Goal: Use online tool/utility

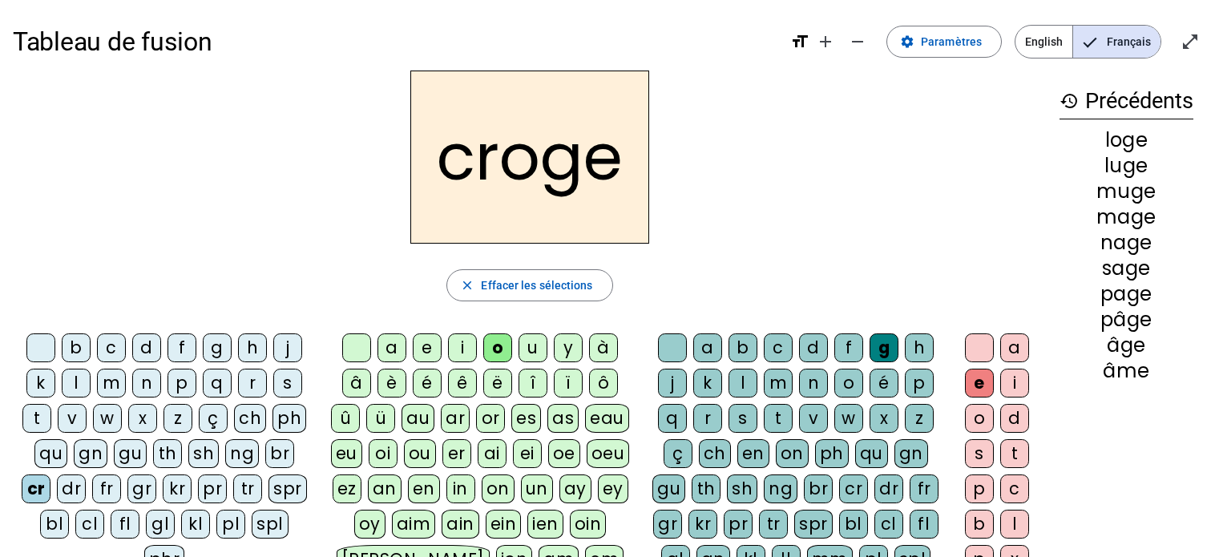
scroll to position [80, 0]
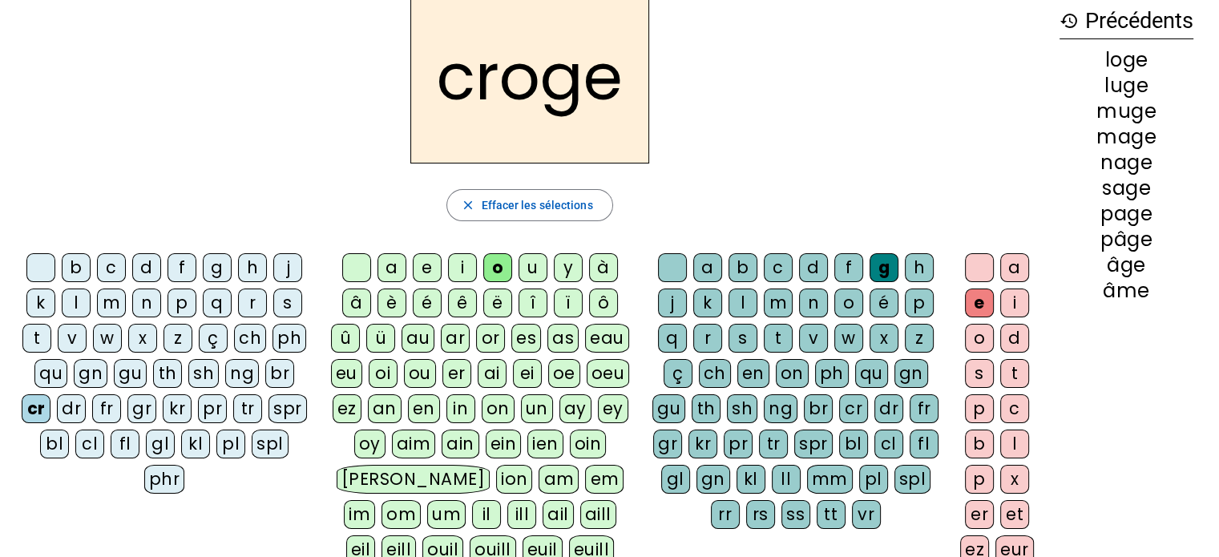
click at [387, 304] on div "è" at bounding box center [391, 302] width 29 height 29
click at [808, 339] on div "v" at bounding box center [813, 338] width 29 height 29
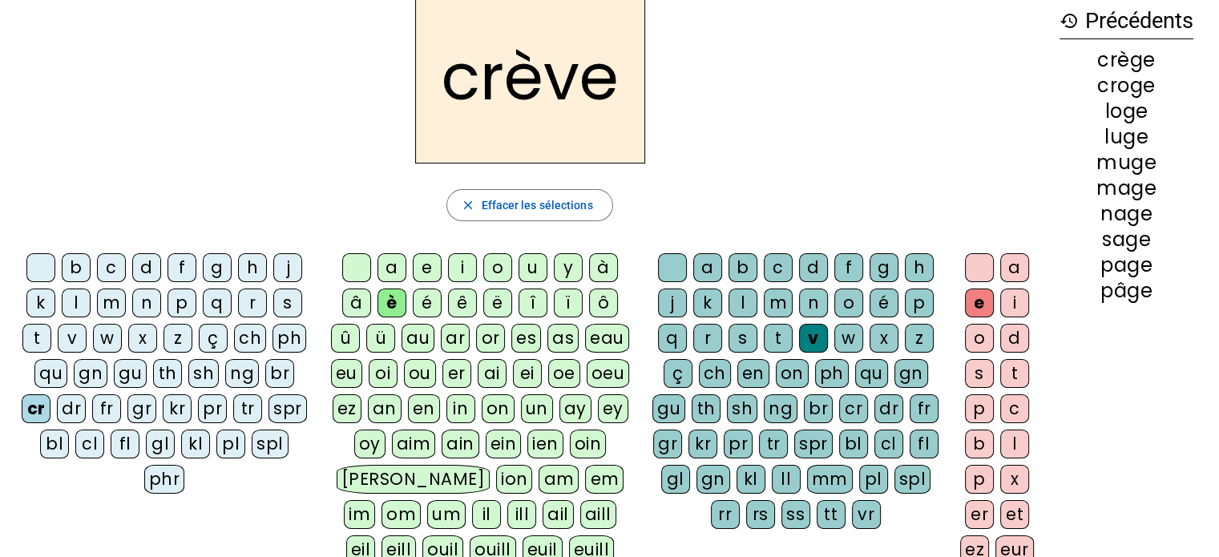
click at [974, 304] on div "e" at bounding box center [979, 302] width 29 height 29
click at [214, 271] on div "g" at bounding box center [217, 267] width 29 height 29
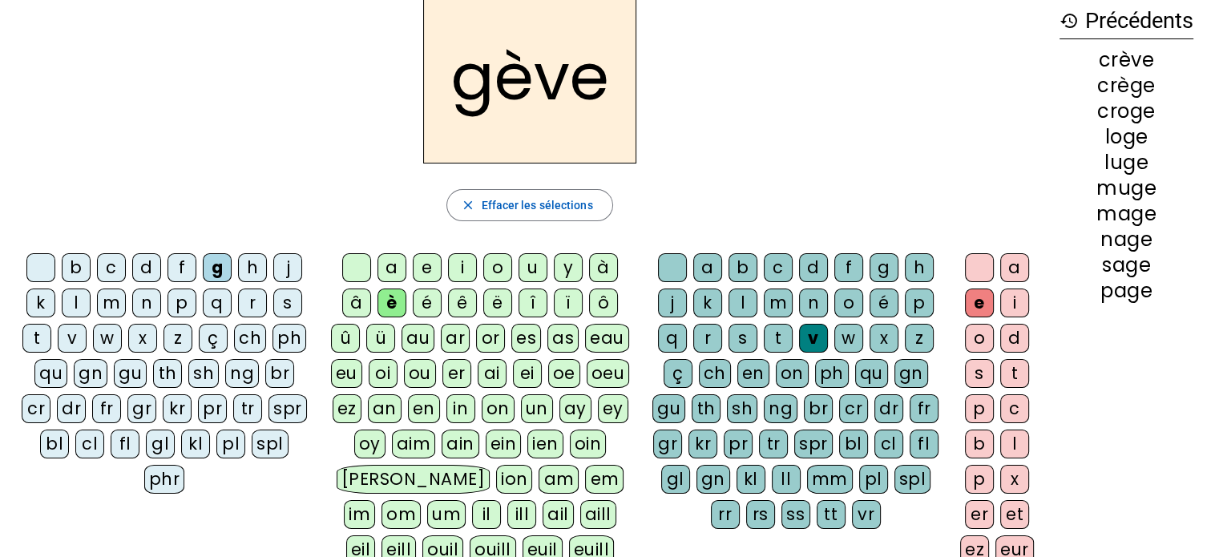
click at [127, 413] on div "gr" at bounding box center [141, 408] width 29 height 29
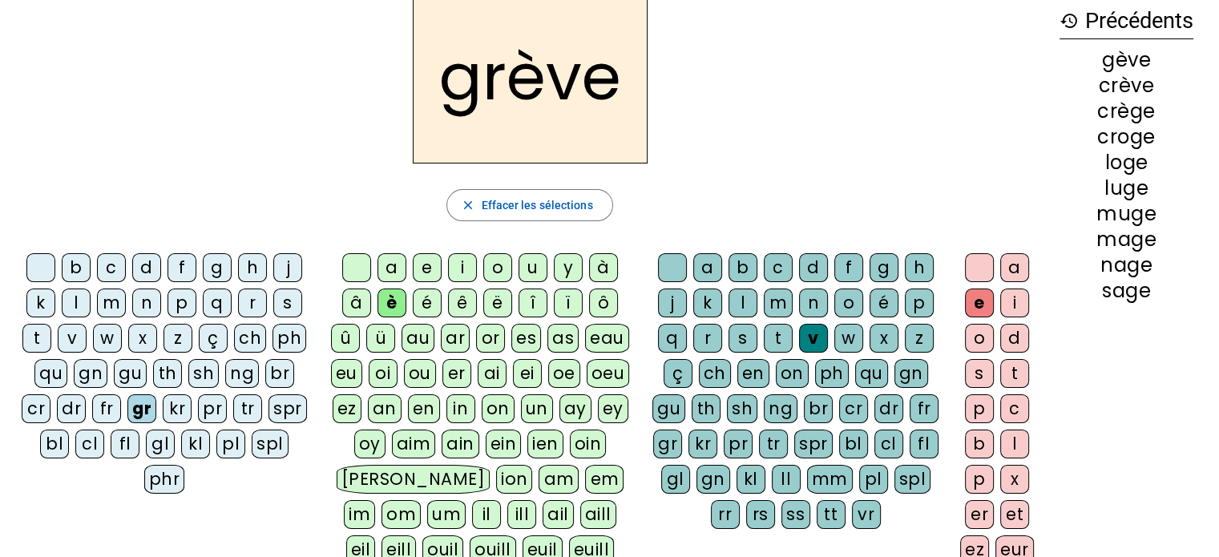
click at [391, 272] on div "a" at bounding box center [391, 267] width 29 height 29
click at [212, 272] on div "g" at bounding box center [217, 267] width 29 height 29
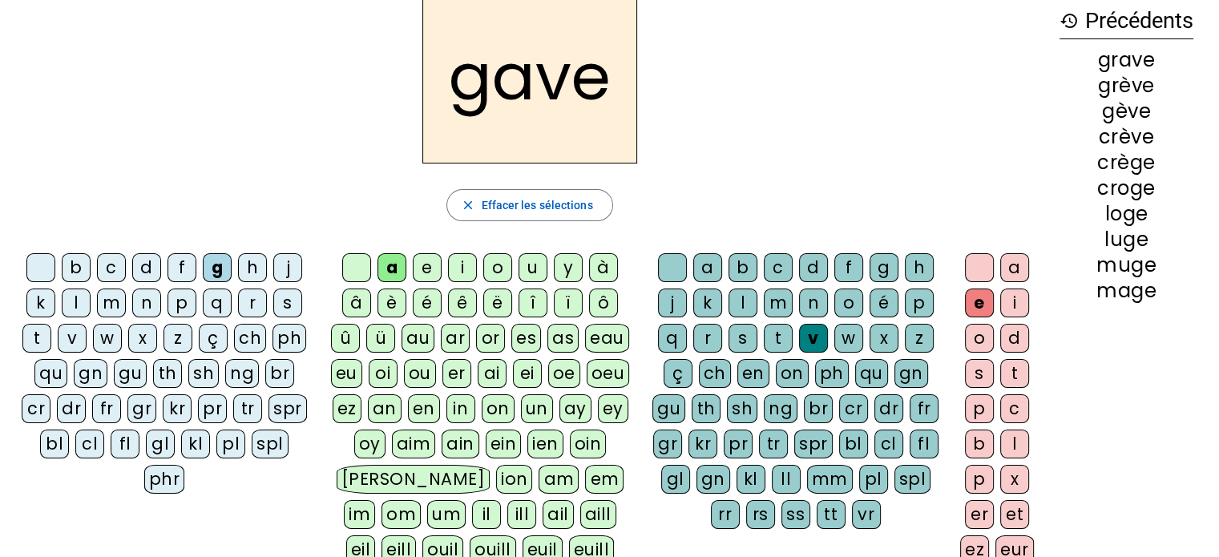
click at [72, 306] on div "l" at bounding box center [76, 302] width 29 height 29
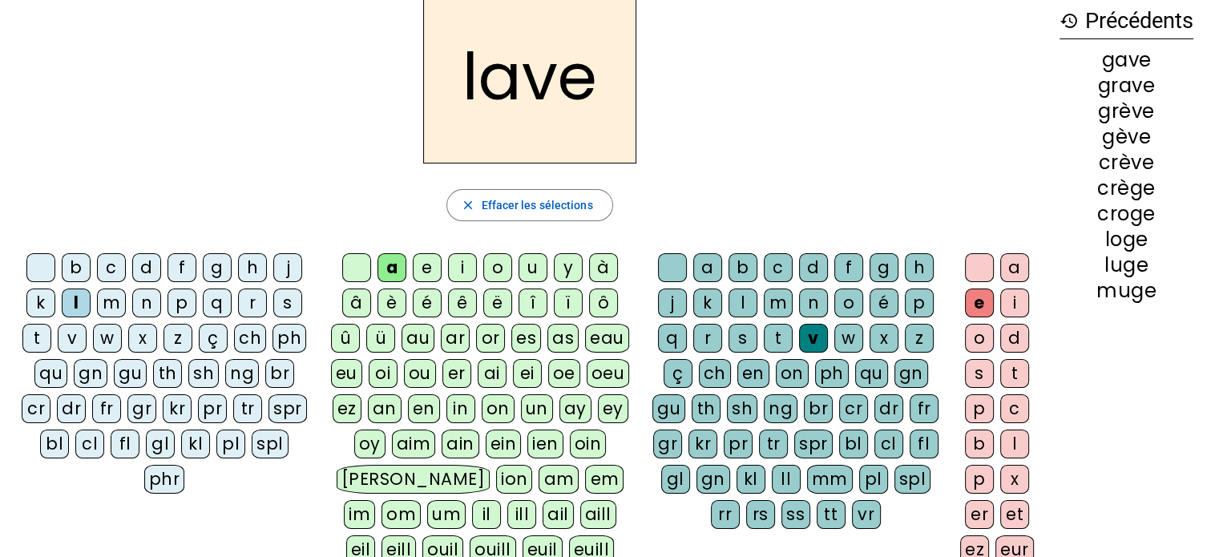
click at [389, 302] on div "è" at bounding box center [391, 302] width 29 height 29
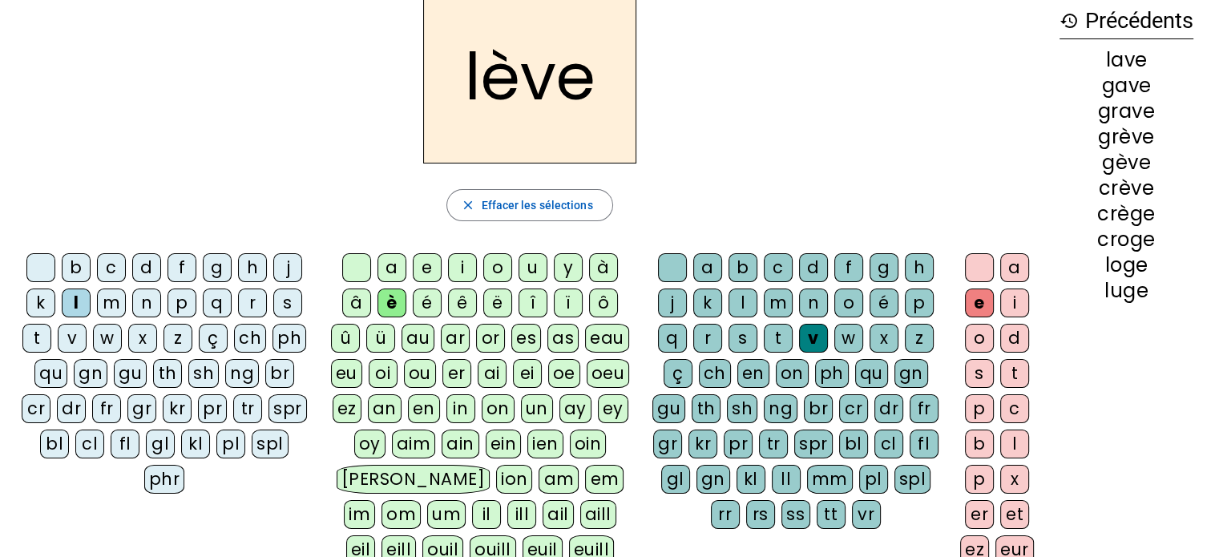
click at [744, 340] on div "s" at bounding box center [742, 338] width 29 height 29
click at [180, 306] on div "p" at bounding box center [181, 302] width 29 height 29
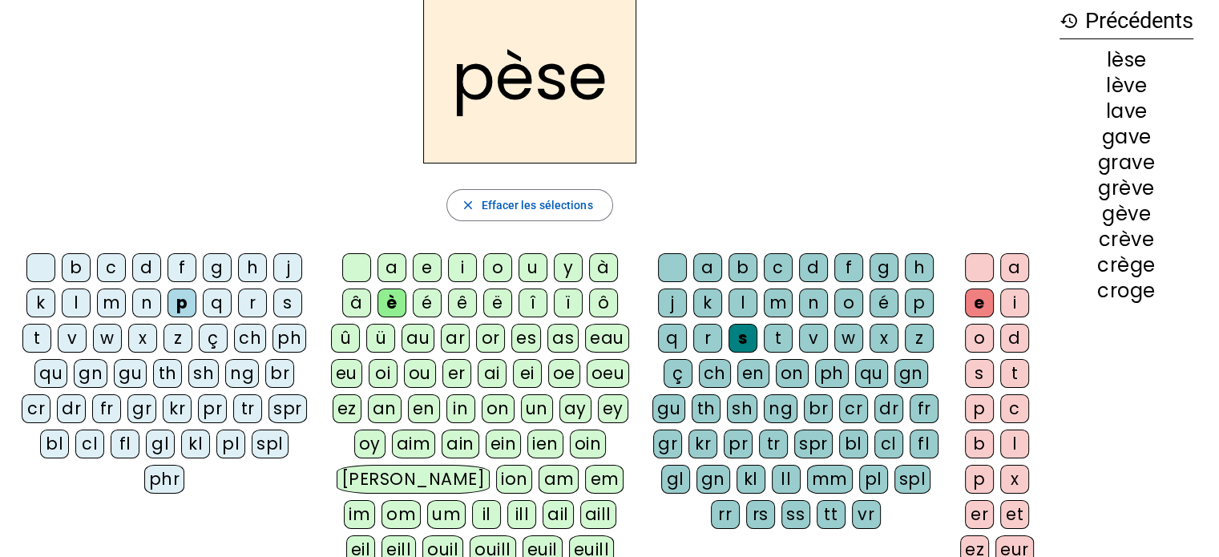
click at [740, 301] on div "l" at bounding box center [742, 302] width 29 height 29
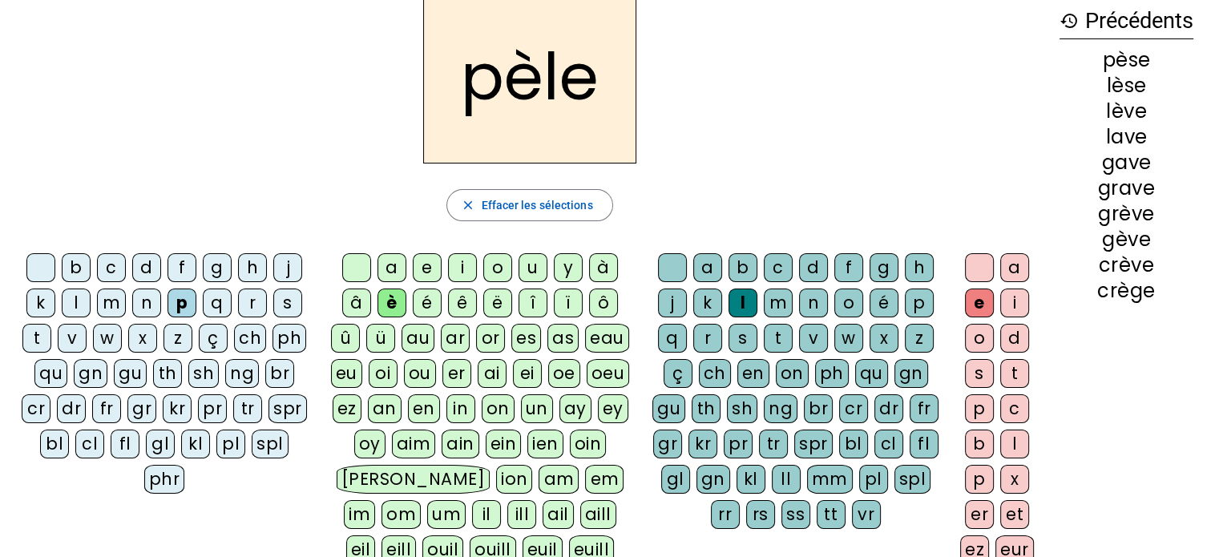
click at [212, 270] on div "g" at bounding box center [217, 267] width 29 height 29
click at [709, 334] on div "r" at bounding box center [707, 338] width 29 height 29
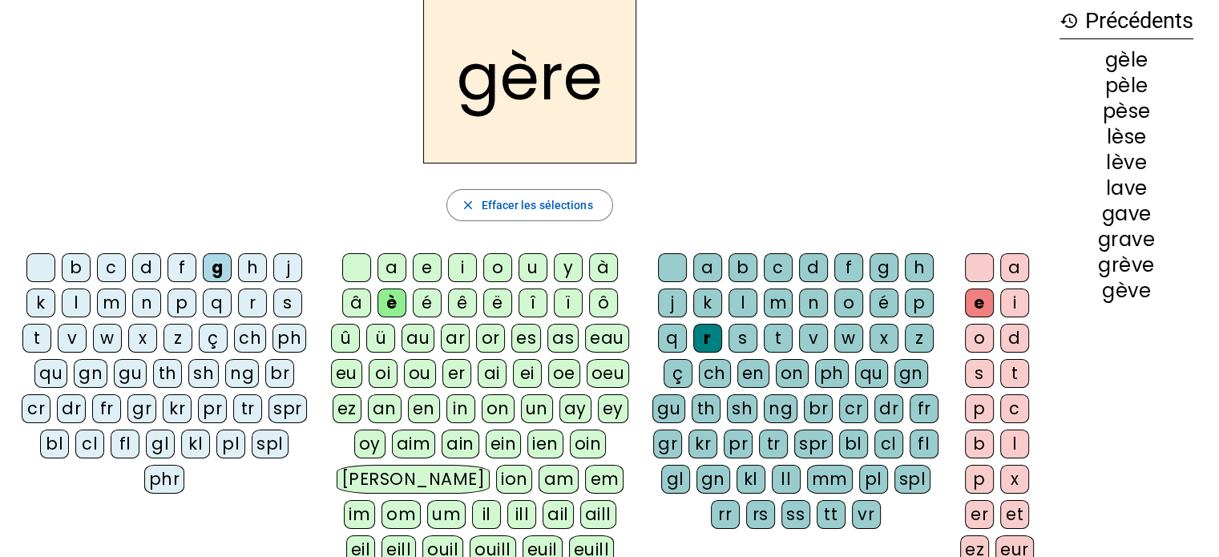
click at [109, 305] on div "m" at bounding box center [111, 302] width 29 height 29
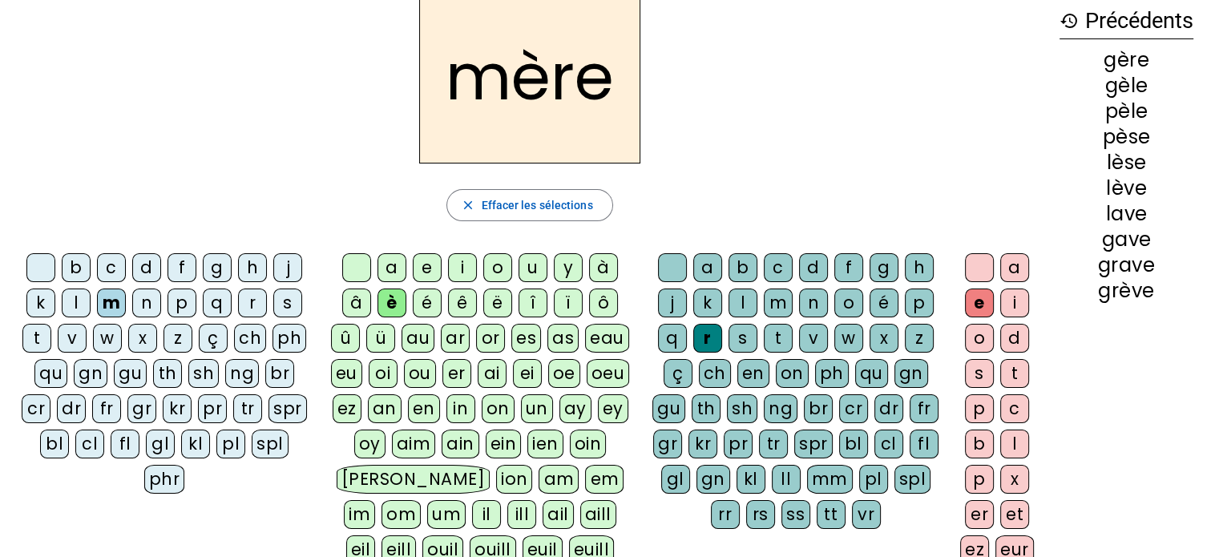
click at [176, 308] on div "p" at bounding box center [181, 302] width 29 height 29
